Goal: Information Seeking & Learning: Find specific fact

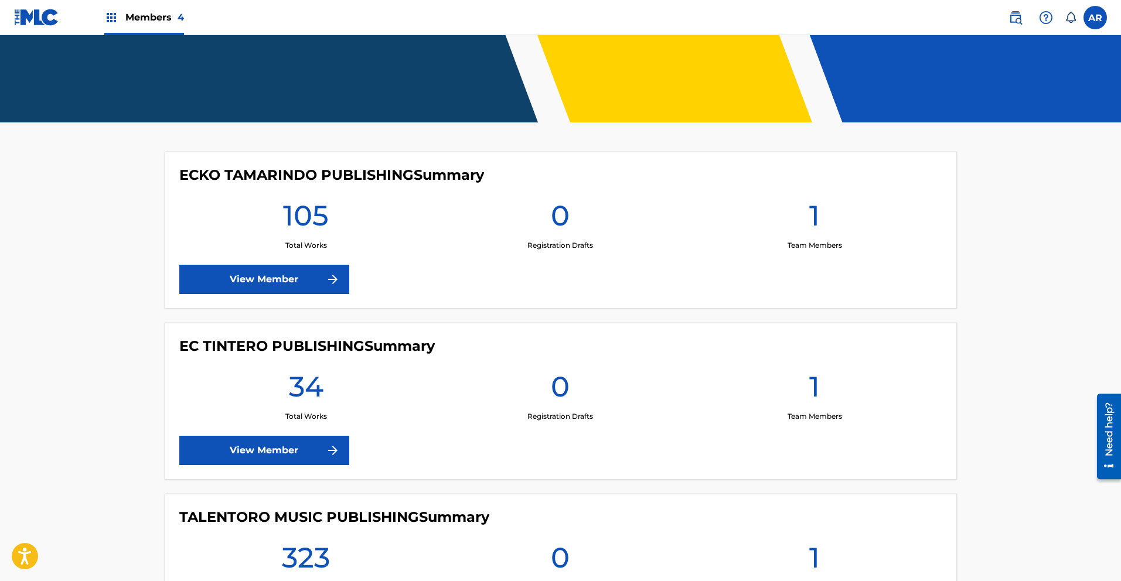
scroll to position [532, 0]
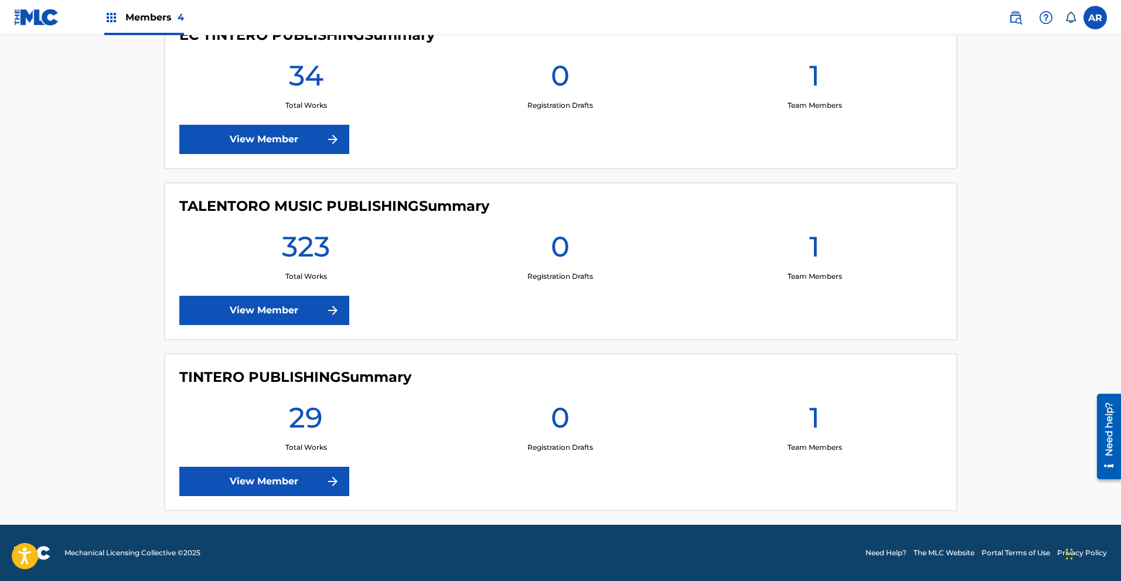
click at [324, 306] on link "View Member" at bounding box center [264, 310] width 170 height 29
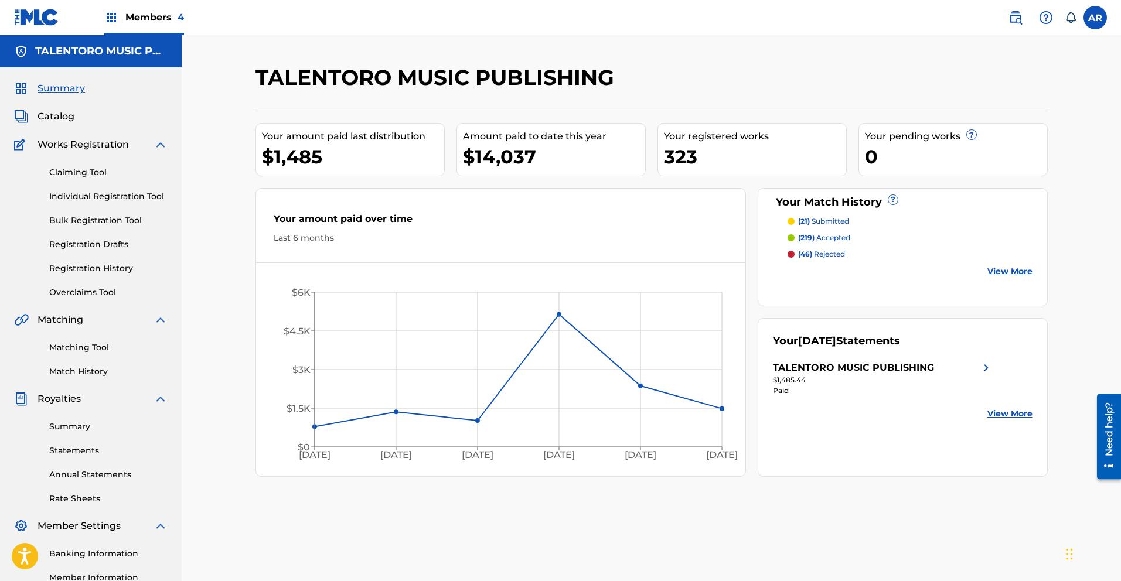
scroll to position [145, 0]
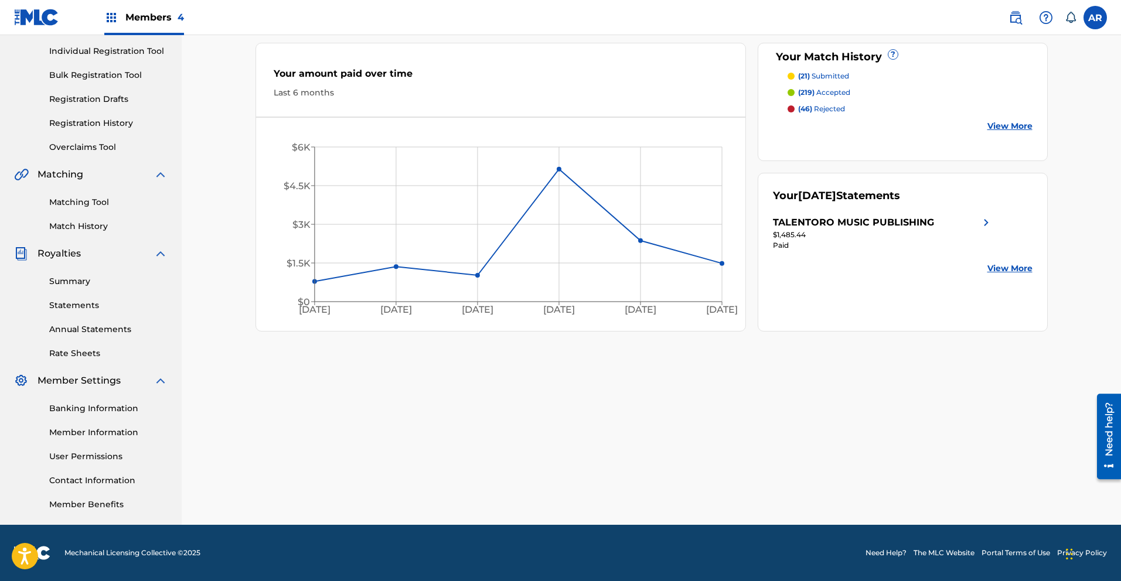
click at [1017, 18] on img at bounding box center [1015, 18] width 14 height 14
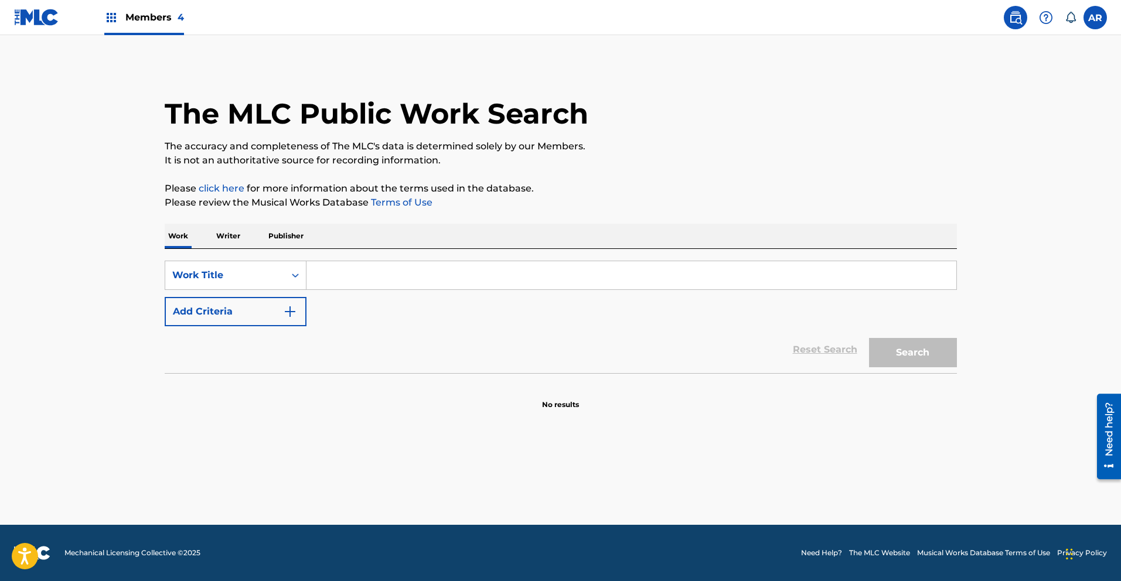
click at [288, 239] on p "Publisher" at bounding box center [286, 236] width 42 height 25
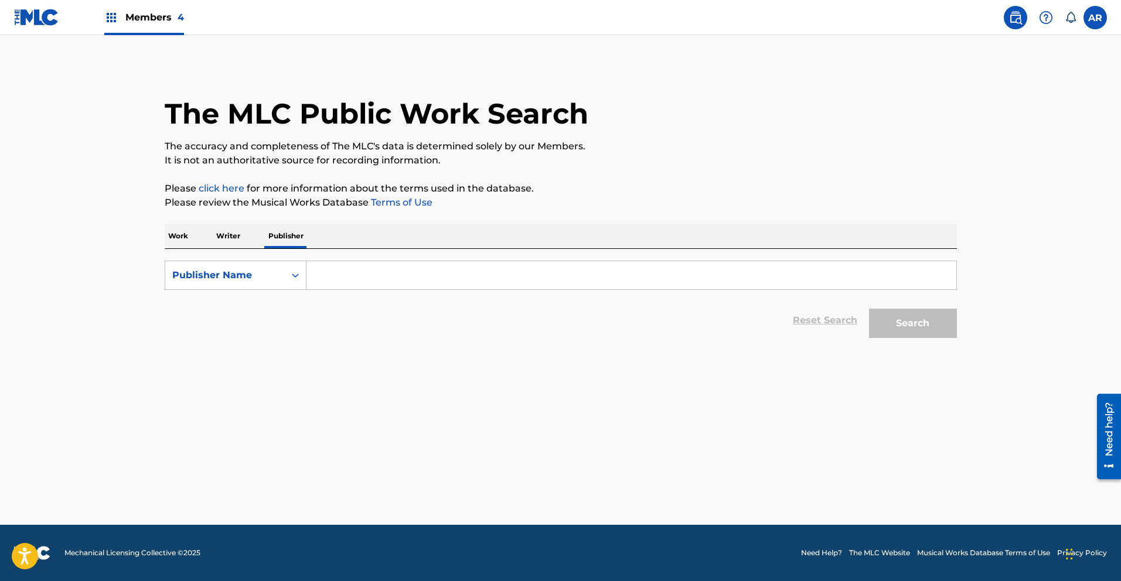
click at [441, 272] on input "Search Form" at bounding box center [631, 275] width 650 height 28
click at [877, 325] on button "Search" at bounding box center [913, 323] width 88 height 29
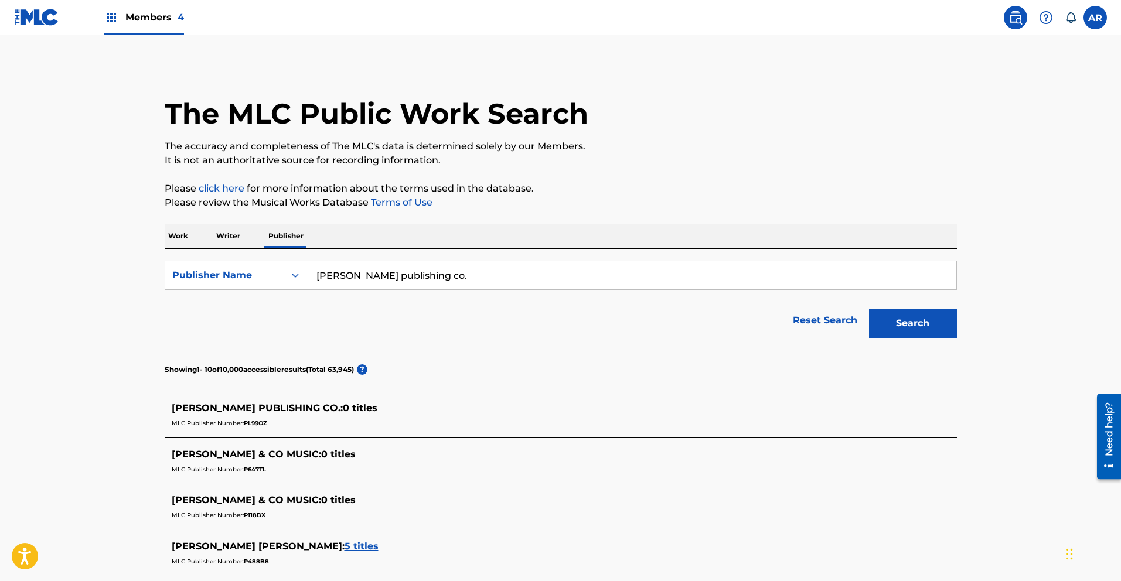
click at [337, 275] on input "[PERSON_NAME] publishing co." at bounding box center [631, 275] width 650 height 28
click at [427, 278] on input "[PERSON_NAME] publishing co." at bounding box center [631, 275] width 650 height 28
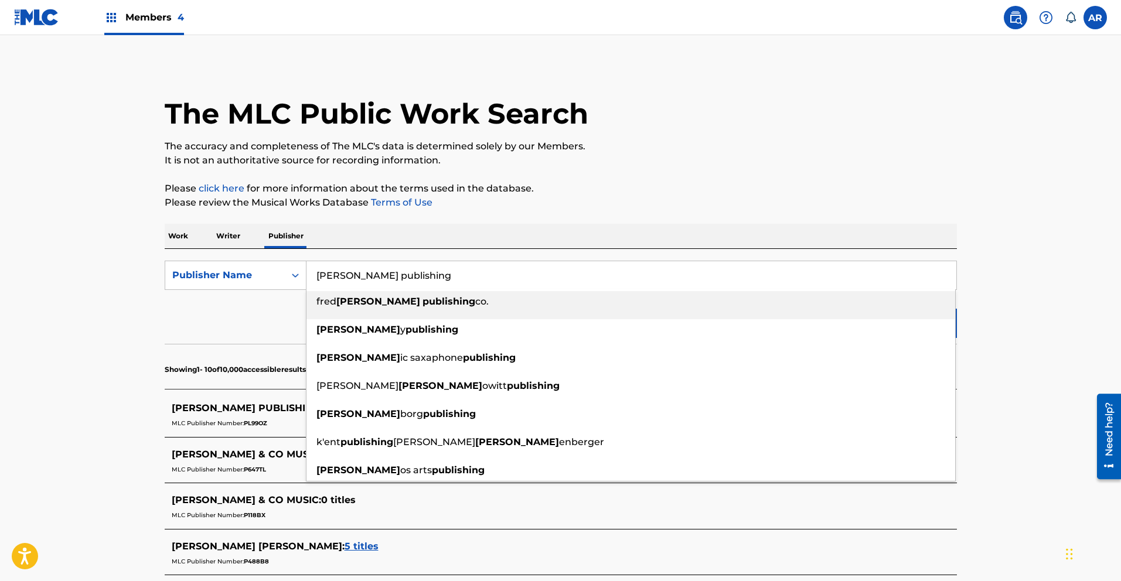
type input "[PERSON_NAME] publishing co."
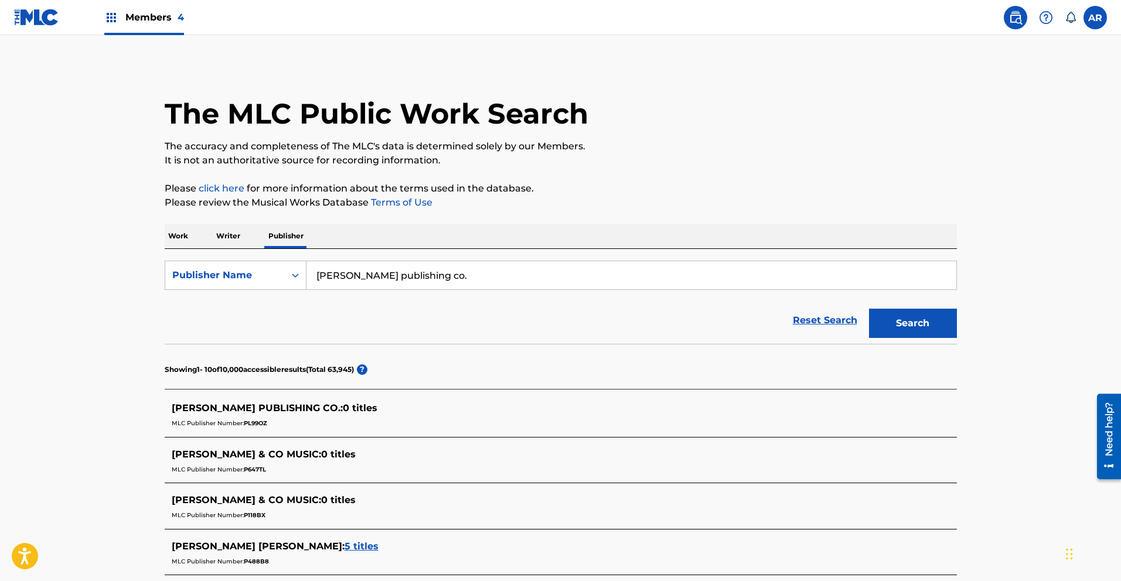
click at [904, 328] on button "Search" at bounding box center [913, 323] width 88 height 29
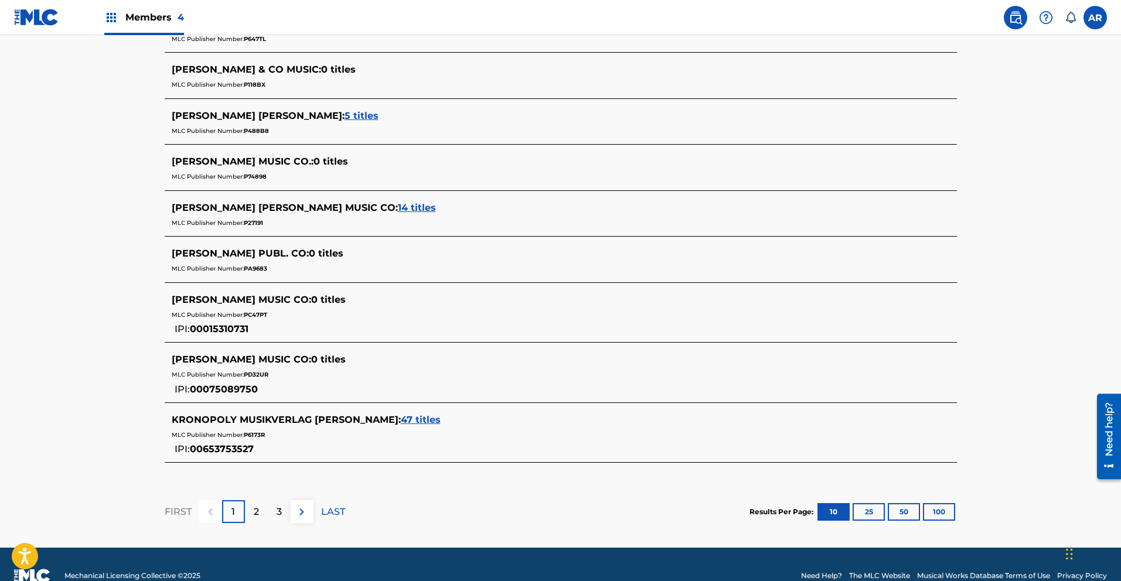
scroll to position [453, 0]
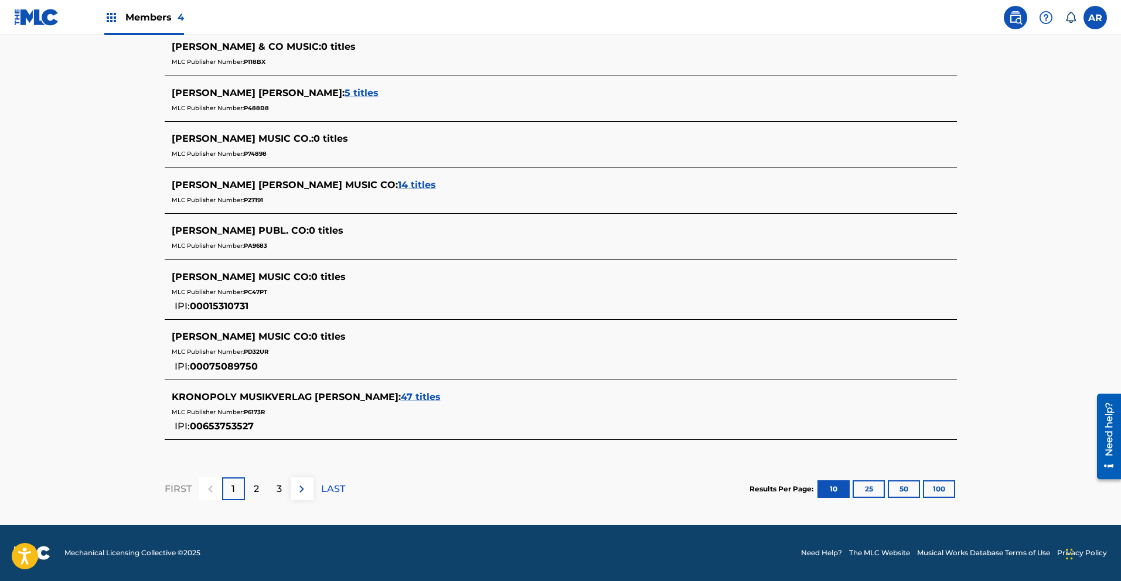
click at [259, 484] on div "2" at bounding box center [256, 488] width 23 height 23
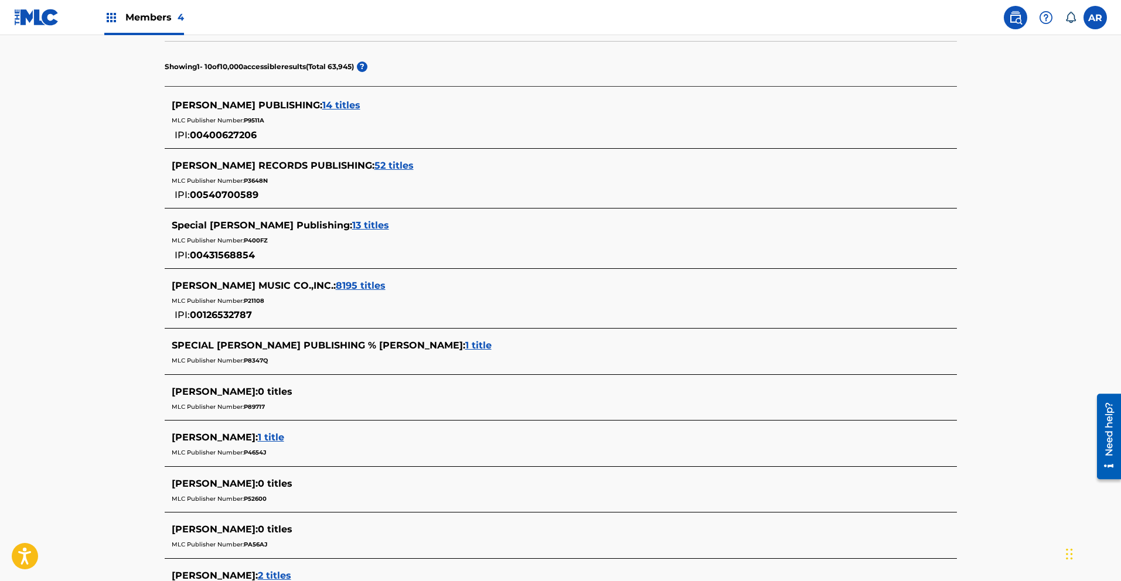
scroll to position [467, 0]
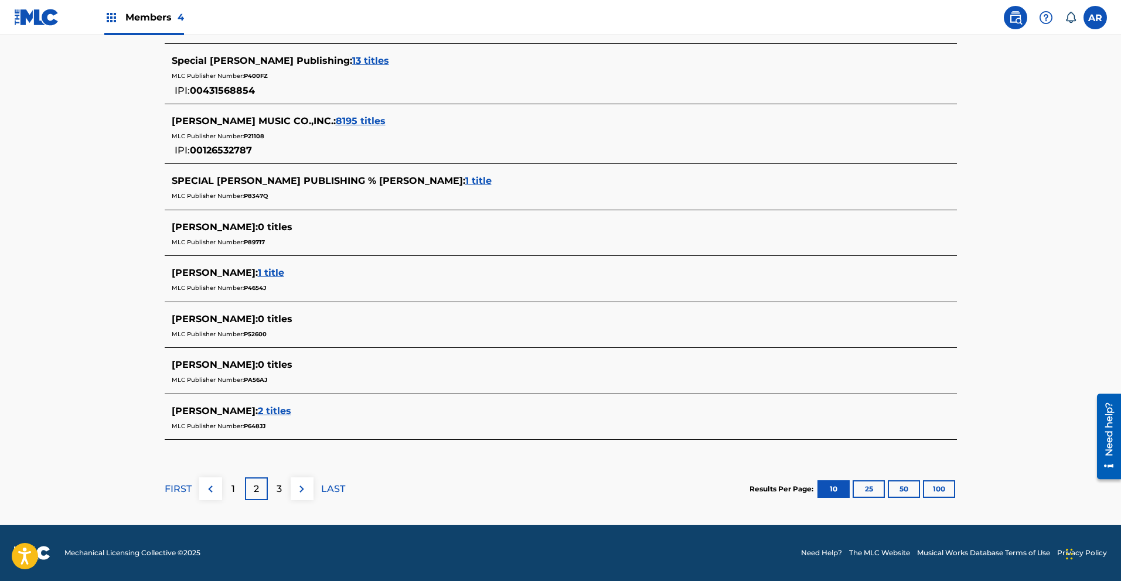
click at [228, 489] on div "1" at bounding box center [233, 488] width 23 height 23
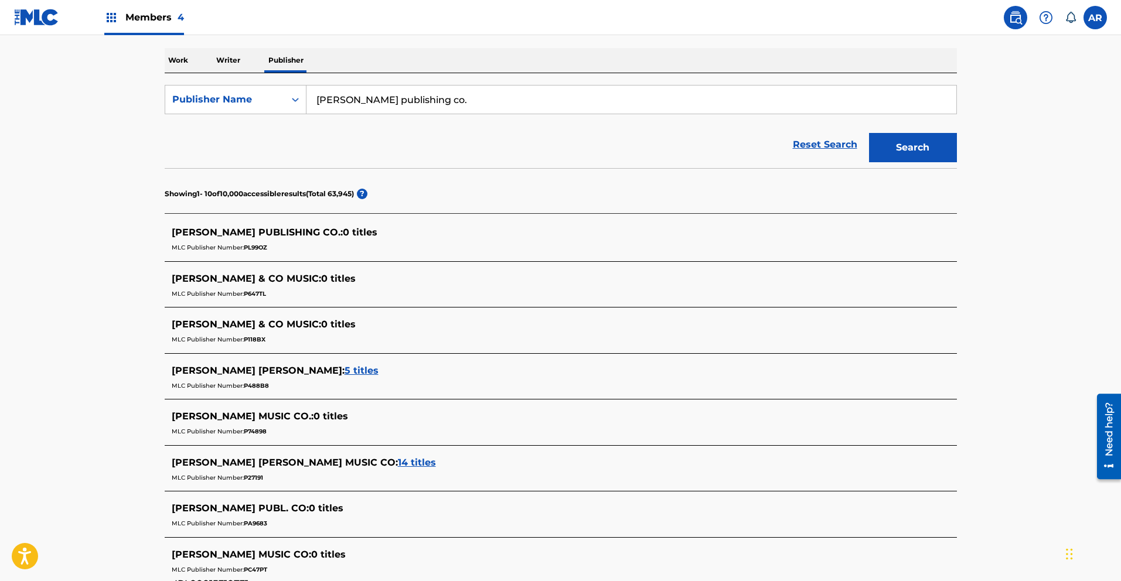
scroll to position [0, 0]
